Goal: Task Accomplishment & Management: Manage account settings

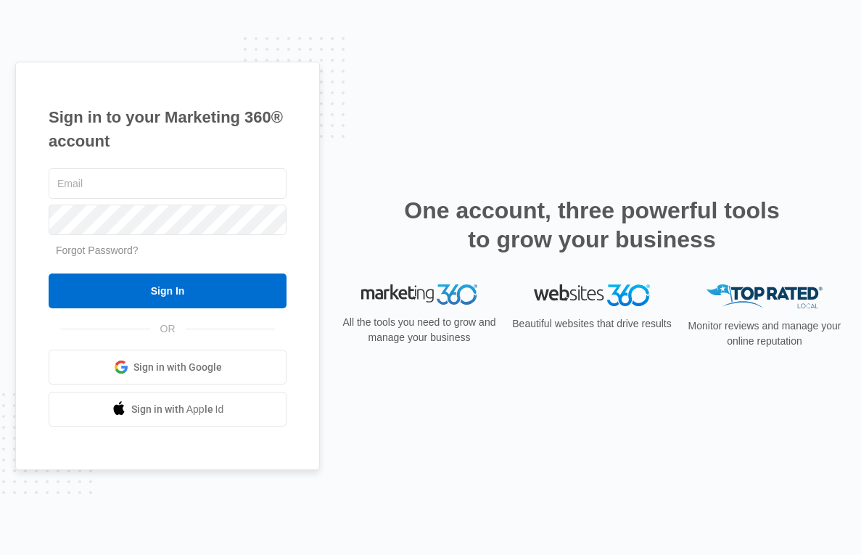
type input "[EMAIL_ADDRESS][DOMAIN_NAME]"
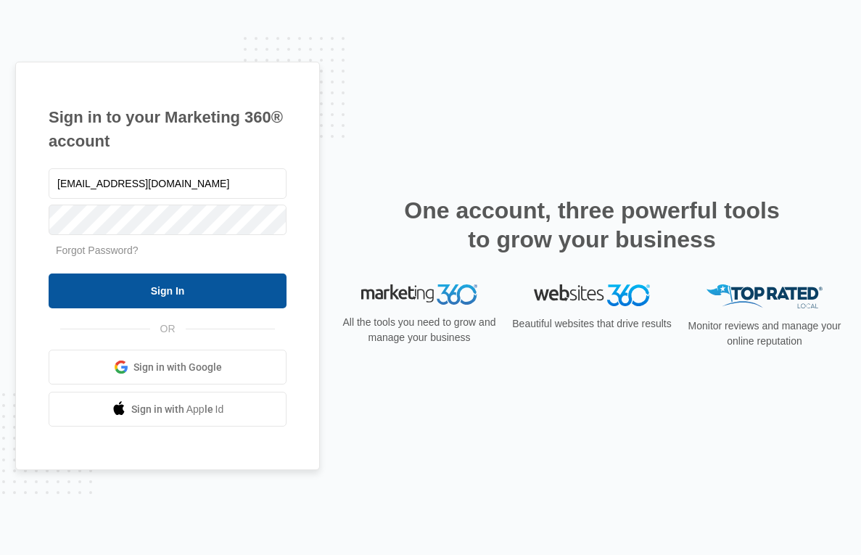
click at [126, 288] on input "Sign In" at bounding box center [168, 291] width 238 height 35
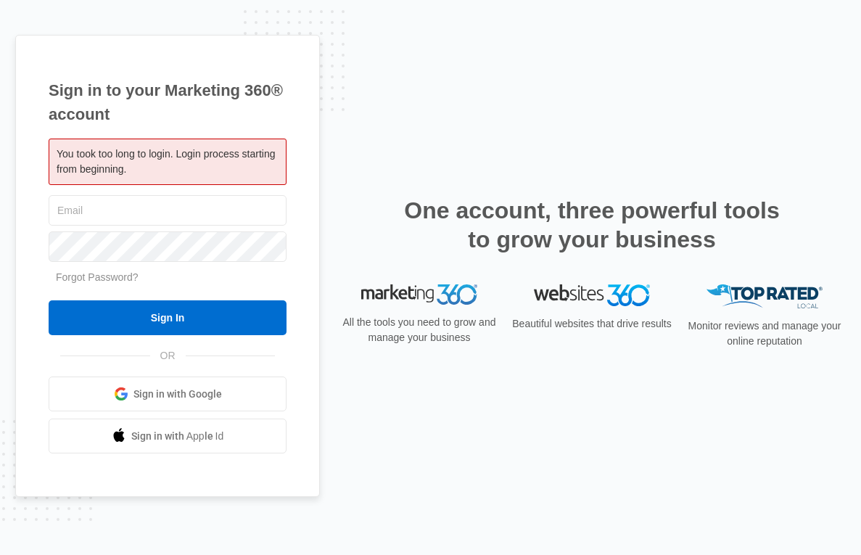
type input "[EMAIL_ADDRESS][DOMAIN_NAME]"
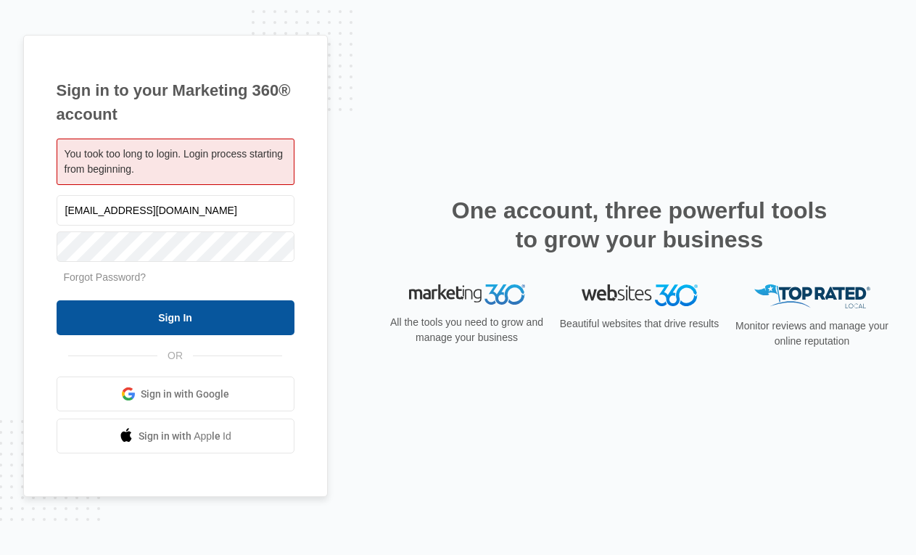
click at [221, 319] on input "Sign In" at bounding box center [176, 317] width 238 height 35
